Goal: Entertainment & Leisure: Consume media (video, audio)

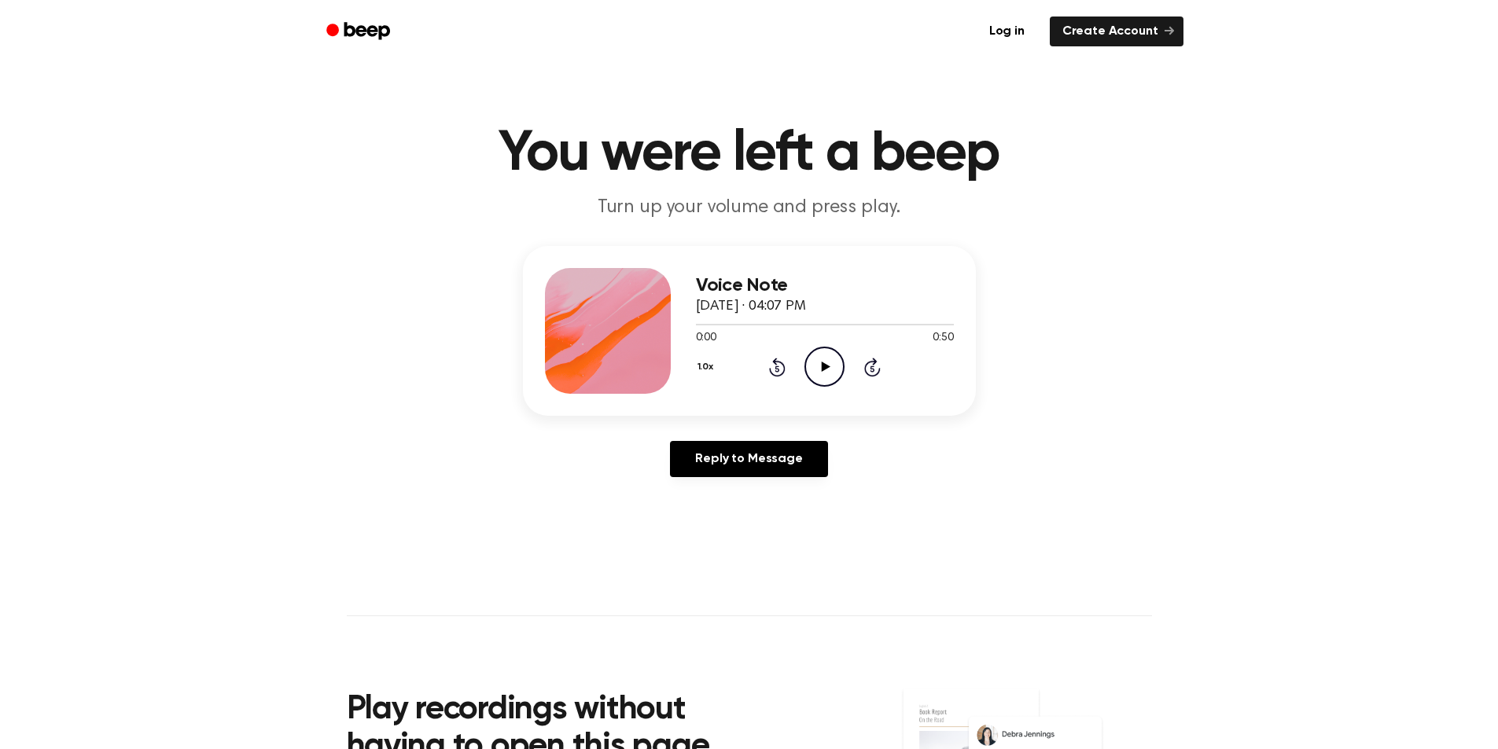
click at [820, 367] on icon "Play Audio" at bounding box center [824, 367] width 40 height 40
drag, startPoint x: 944, startPoint y: 321, endPoint x: 914, endPoint y: 323, distance: 30.8
click at [914, 323] on div at bounding box center [825, 324] width 258 height 13
click at [817, 366] on icon "Play Audio" at bounding box center [824, 367] width 40 height 40
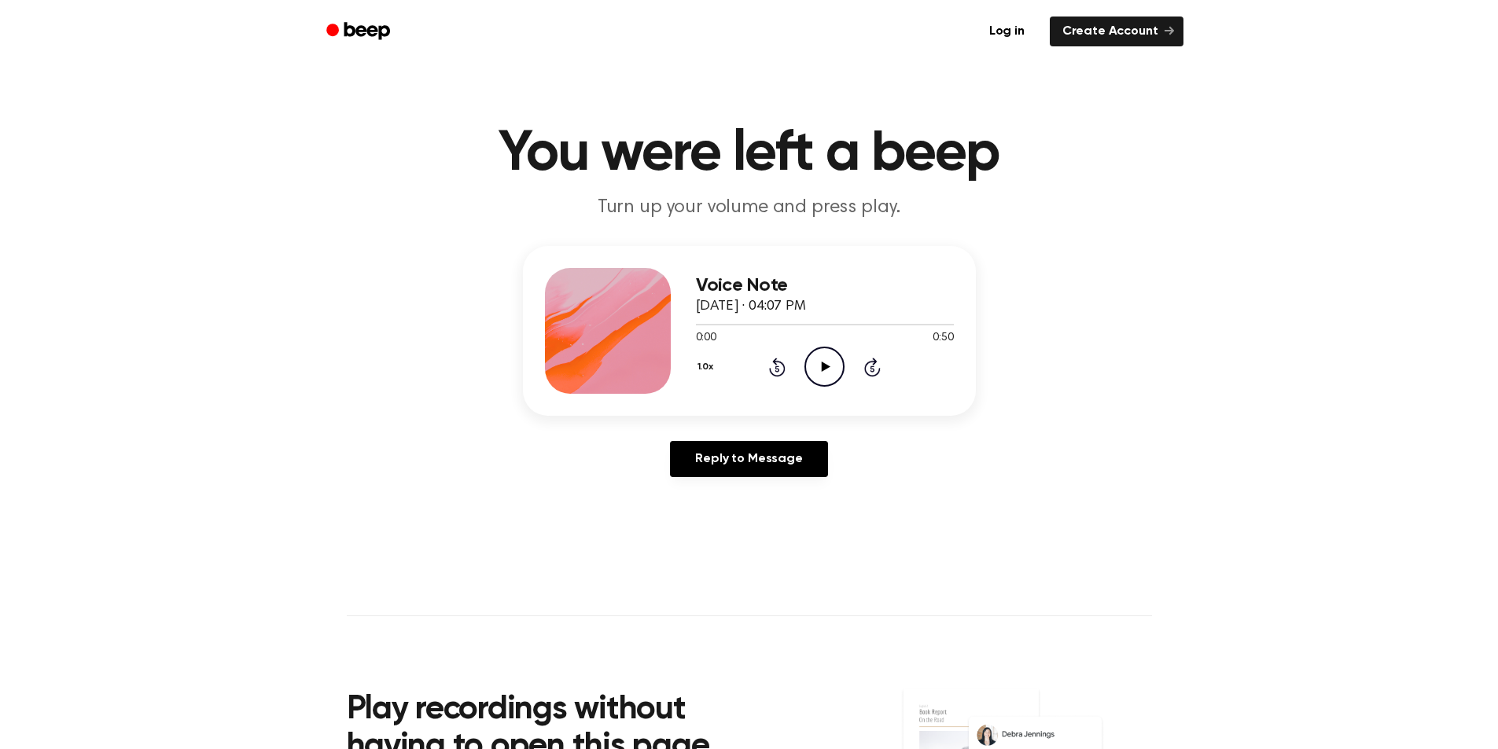
click at [820, 375] on icon "Play Audio" at bounding box center [824, 367] width 40 height 40
drag, startPoint x: 768, startPoint y: 330, endPoint x: 745, endPoint y: 331, distance: 22.8
click at [745, 331] on div "0:13 0:50" at bounding box center [825, 338] width 258 height 17
drag, startPoint x: 764, startPoint y: 323, endPoint x: 678, endPoint y: 343, distance: 87.9
click at [678, 343] on div "Voice Note [DATE] · 04:07 PM 0:13 0:50 Your browser does not support the [objec…" at bounding box center [749, 331] width 453 height 170
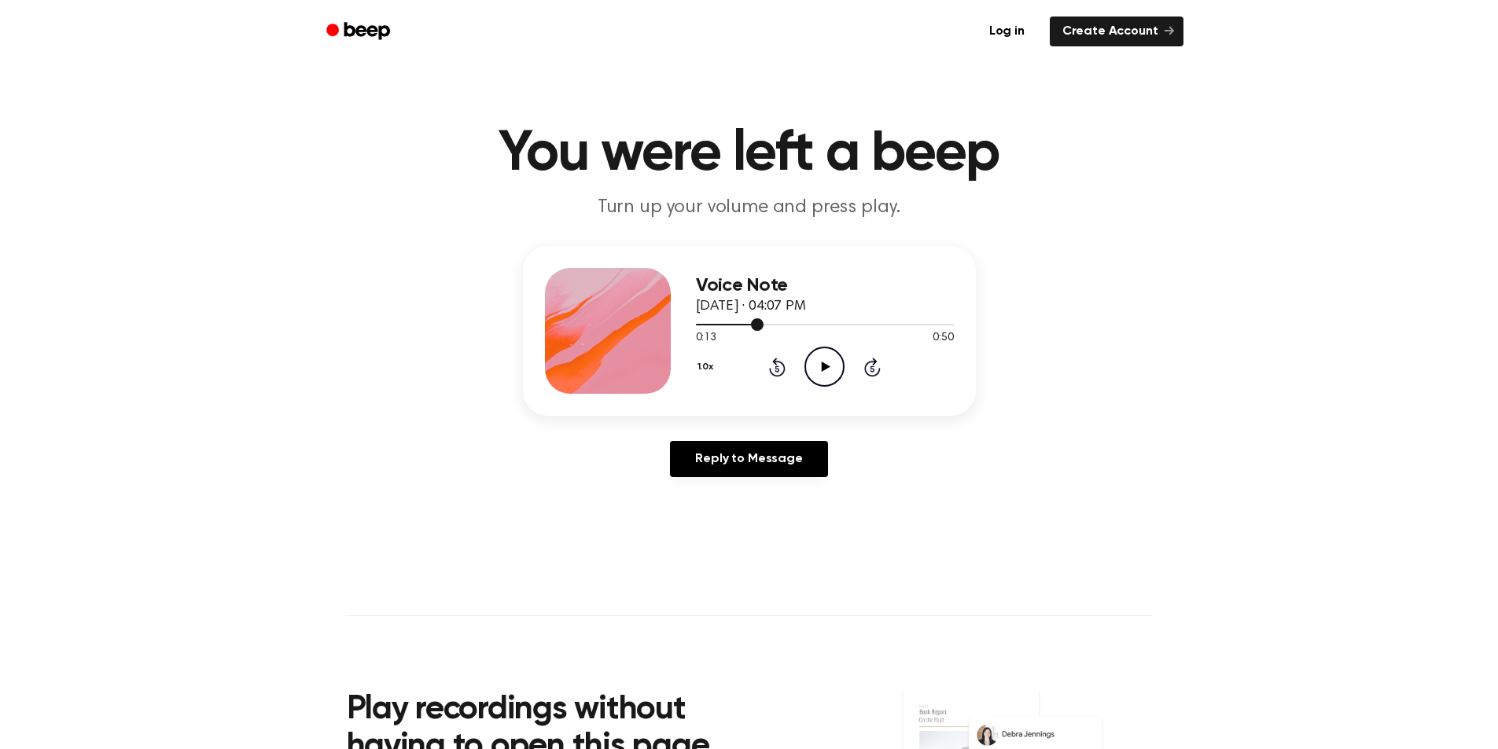
drag, startPoint x: 751, startPoint y: 325, endPoint x: 710, endPoint y: 328, distance: 41.0
click at [710, 328] on div at bounding box center [825, 324] width 258 height 13
click at [768, 366] on div "1.0x Rewind 5 seconds Play Audio Skip 5 seconds" at bounding box center [825, 367] width 258 height 40
click at [773, 369] on icon "Rewind 5 seconds" at bounding box center [776, 367] width 17 height 20
click at [815, 374] on icon "Play Audio" at bounding box center [824, 367] width 40 height 40
